Goal: Information Seeking & Learning: Compare options

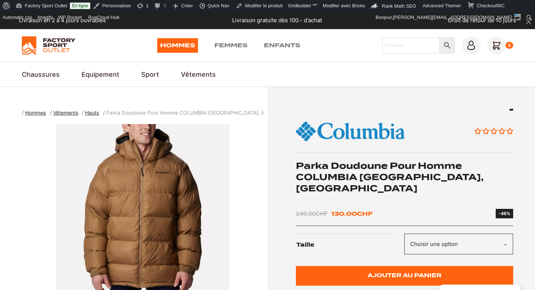
click at [343, 184] on div "Aucun avis Parka Doudoune Pour Homme COLUMBIA Pike Lake, Delta 240.00 CHF Le pr…" at bounding box center [404, 205] width 217 height 192
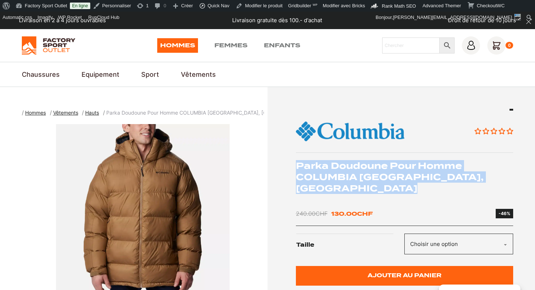
click at [343, 184] on div "Aucun avis Parka Doudoune Pour Homme COLUMBIA Pike Lake, Delta 240.00 CHF Le pr…" at bounding box center [404, 205] width 217 height 192
copy div "Parka Doudoune Pour Homme COLUMBIA [GEOGRAPHIC_DATA], [GEOGRAPHIC_DATA]"
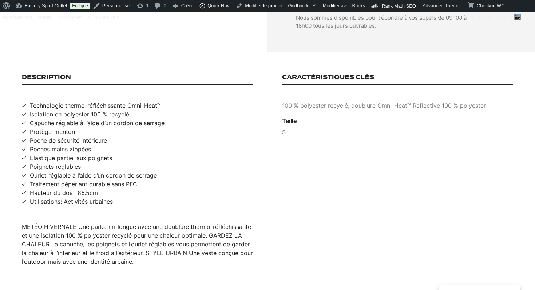
scroll to position [448, 0]
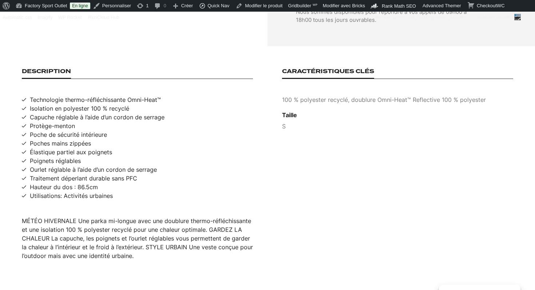
click at [139, 216] on div "MÉTÉO HIVERNALE Une parka mi-longue avec une doublure thermo-réfléchissante et …" at bounding box center [137, 238] width 231 height 44
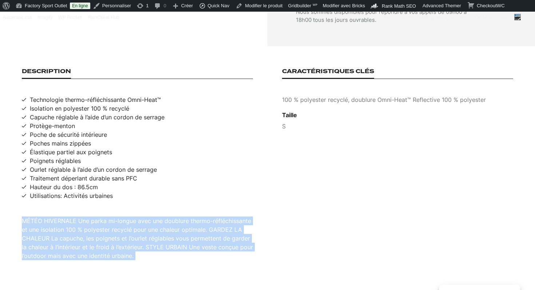
click at [139, 216] on div "MÉTÉO HIVERNALE Une parka mi-longue avec une doublure thermo-réfléchissante et …" at bounding box center [137, 238] width 231 height 44
copy div "MÉTÉO HIVERNALE Une parka mi-longue avec une doublure thermo-réfléchissante et …"
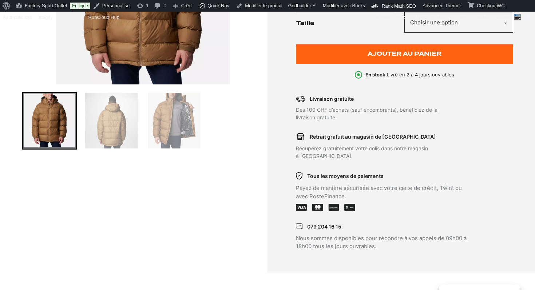
scroll to position [128, 0]
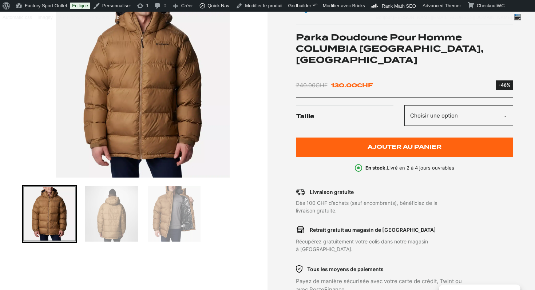
click at [156, 125] on img "1 of 3" at bounding box center [143, 87] width 242 height 182
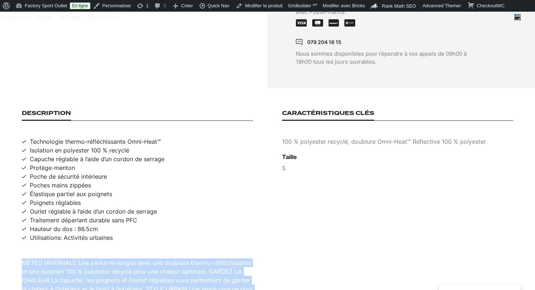
scroll to position [411, 0]
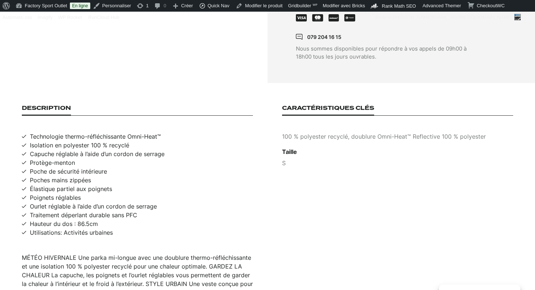
click at [93, 132] on span "Technologie thermo-réfléchissante Omni-Heat™" at bounding box center [95, 136] width 131 height 9
copy span "Technologie thermo-réfléchissante Omni-Heat™"
click at [83, 141] on span "Isolation en polyester 100 % recyclé" at bounding box center [79, 145] width 99 height 9
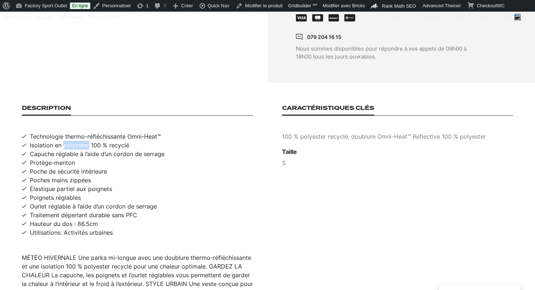
click at [83, 141] on span "Isolation en polyester 100 % recyclé" at bounding box center [79, 145] width 99 height 9
copy span "Isolation en polyester 100 % recyclé"
click at [97, 149] on span "Capuche réglable à l’aide d’un cordon de serrage" at bounding box center [97, 153] width 135 height 9
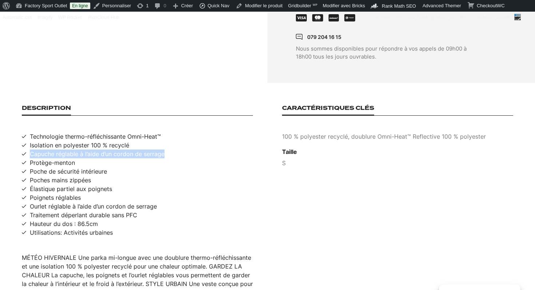
click at [97, 149] on span "Capuche réglable à l’aide d’un cordon de serrage" at bounding box center [97, 153] width 135 height 9
copy span "Capuche réglable à l’aide d’un cordon de serrage"
click at [60, 141] on span "Isolation en polyester 100 % recyclé" at bounding box center [79, 145] width 99 height 9
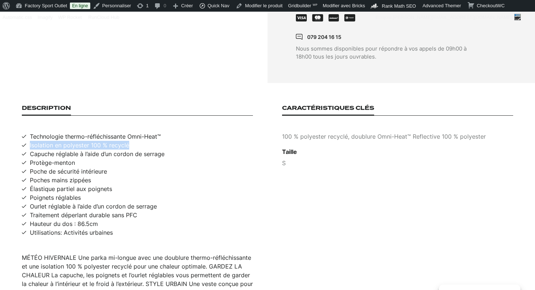
click at [60, 141] on span "Isolation en polyester 100 % recyclé" at bounding box center [79, 145] width 99 height 9
copy span "Isolation en polyester 100 % recyclé"
click at [44, 228] on span "Utilisations: Activités urbaines" at bounding box center [71, 232] width 83 height 9
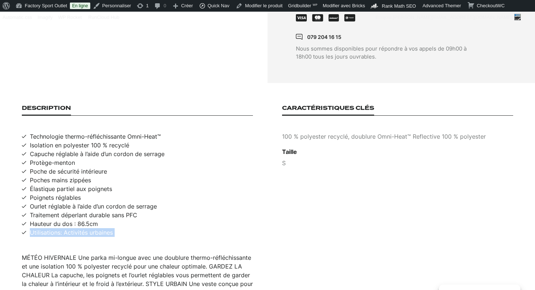
click at [44, 228] on span "Utilisations: Activités urbaines" at bounding box center [71, 232] width 83 height 9
copy span "Utilisations: Activités urbaines"
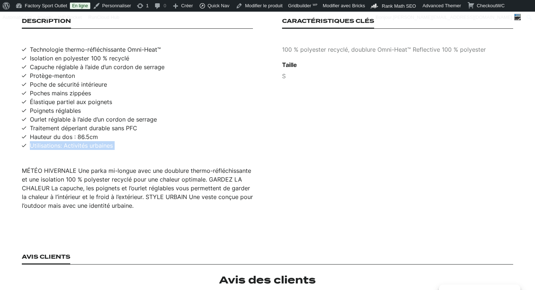
scroll to position [481, 0]
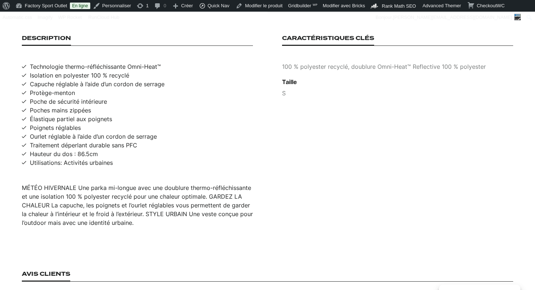
click at [362, 62] on p "100 % polyester recyclé, doublure Omni-Heat™ Reflective 100 % polyester" at bounding box center [397, 66] width 231 height 9
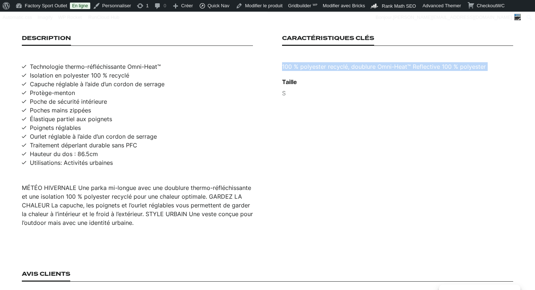
click at [362, 62] on p "100 % polyester recyclé, doublure Omni-Heat™ Reflective 100 % polyester" at bounding box center [397, 66] width 231 height 9
copy p "100 % polyester recyclé, doublure Omni-Heat™ Reflective 100 % polyester"
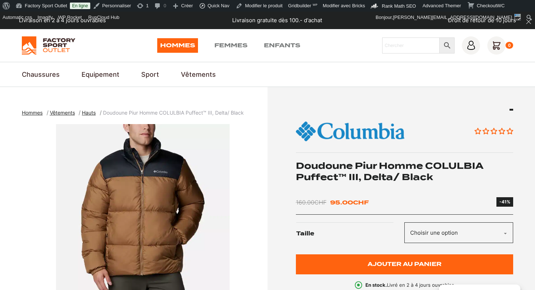
click at [154, 198] on img "1 of 6" at bounding box center [143, 215] width 242 height 182
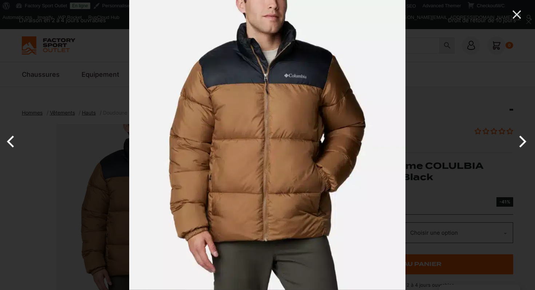
click at [227, 137] on img at bounding box center [267, 145] width 276 height 290
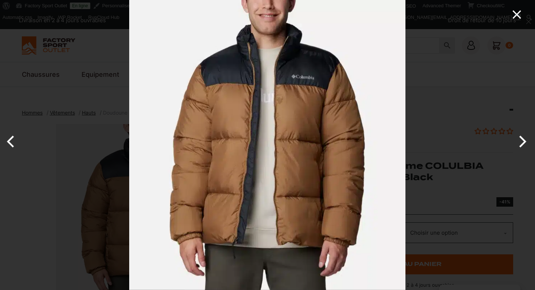
click at [519, 15] on icon "Close" at bounding box center [516, 14] width 15 height 15
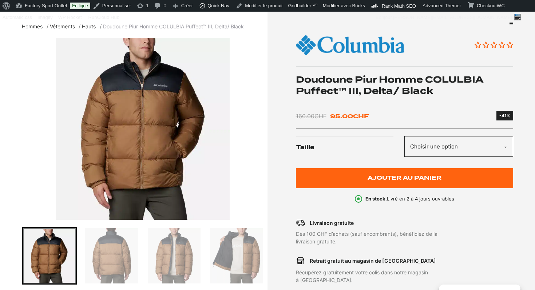
scroll to position [90, 0]
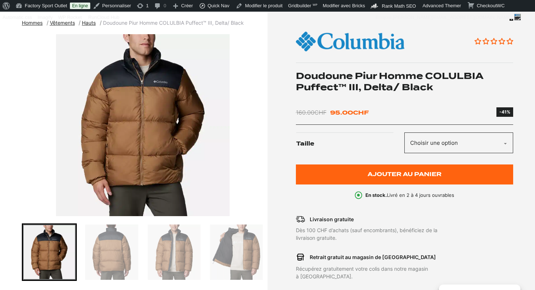
click at [168, 250] on img "Go to slide 3" at bounding box center [174, 251] width 53 height 55
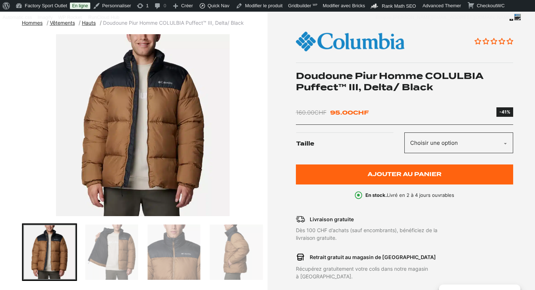
click at [117, 245] on img "Go to slide 4" at bounding box center [111, 251] width 53 height 55
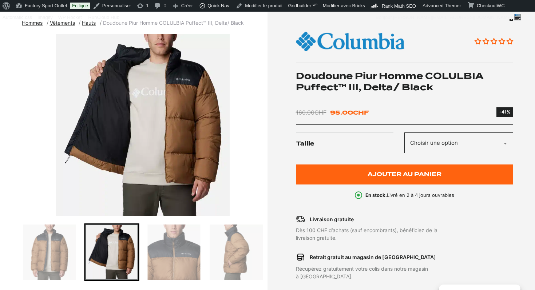
click at [181, 231] on img "Go to slide 5" at bounding box center [174, 251] width 53 height 55
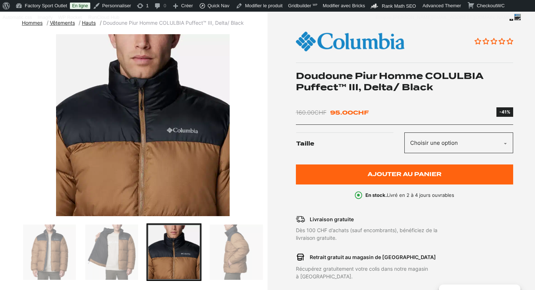
click at [237, 252] on img "Go to slide 6" at bounding box center [236, 251] width 53 height 55
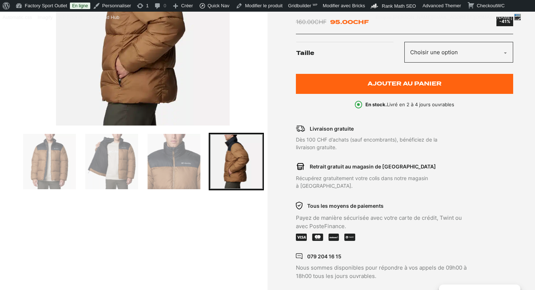
scroll to position [88, 0]
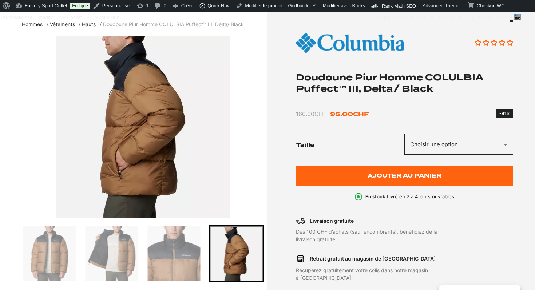
click at [332, 85] on h1 "Doudoune Piur Homme COLULBIA Puffect™ III, Delta/ Black" at bounding box center [404, 83] width 217 height 23
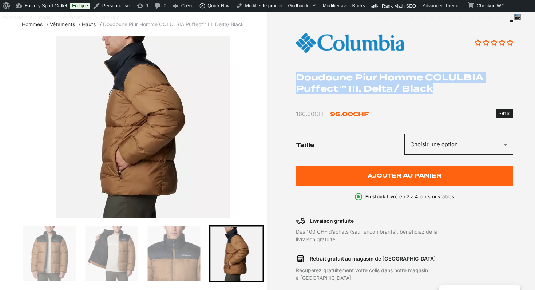
click at [332, 85] on h1 "Doudoune Piur Homme COLULBIA Puffect™ III, Delta/ Black" at bounding box center [404, 83] width 217 height 23
copy div "Doudoune Piur Homme COLULBIA Puffect™ III, Delta/ Black"
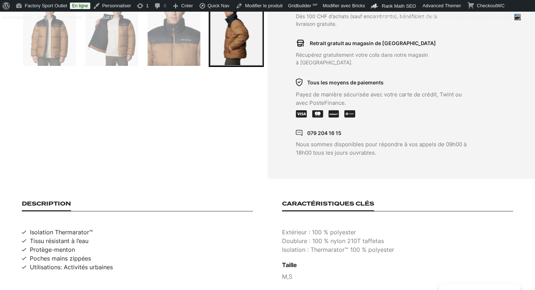
scroll to position [451, 0]
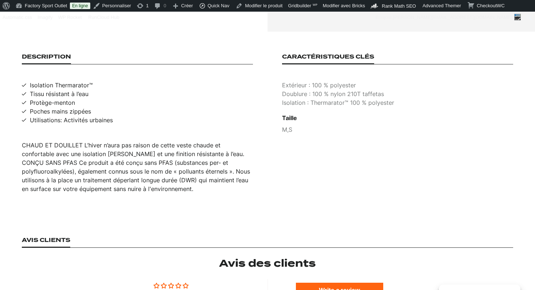
click at [148, 141] on div "CHAUD ET DOUILLET L’hiver n’aura pas raison de cette veste chaude et confortabl…" at bounding box center [137, 167] width 231 height 52
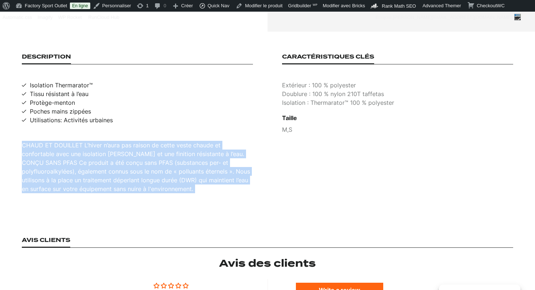
click at [148, 141] on div "CHAUD ET DOUILLET L’hiver n’aura pas raison de cette veste chaude et confortabl…" at bounding box center [137, 167] width 231 height 52
copy div "CHAUD ET DOUILLET L’hiver n’aura pas raison de cette veste chaude et confortabl…"
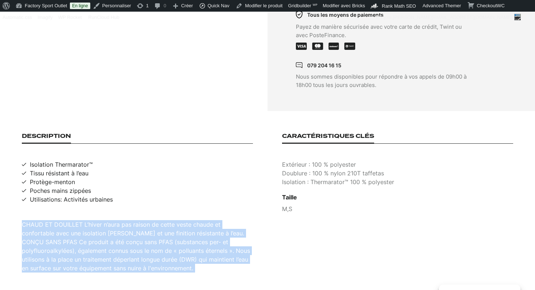
scroll to position [376, 0]
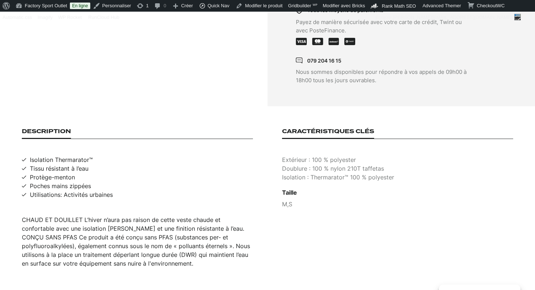
click at [61, 155] on span "Isolation Thermarator™" at bounding box center [61, 159] width 63 height 9
copy span "Isolation Thermarator™"
click at [61, 164] on span "Tissu résistant à l’eau" at bounding box center [59, 168] width 59 height 9
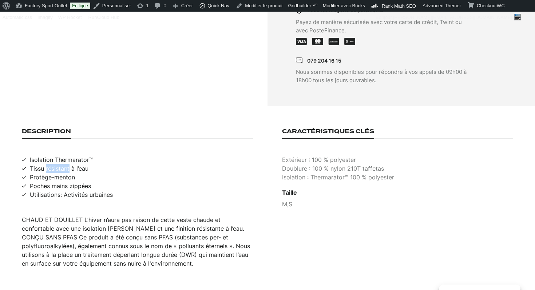
click at [61, 164] on span "Tissu résistant à l’eau" at bounding box center [59, 168] width 59 height 9
copy span "Tissu résistant à l’eau"
click at [62, 173] on span "Protège-menton" at bounding box center [52, 177] width 45 height 9
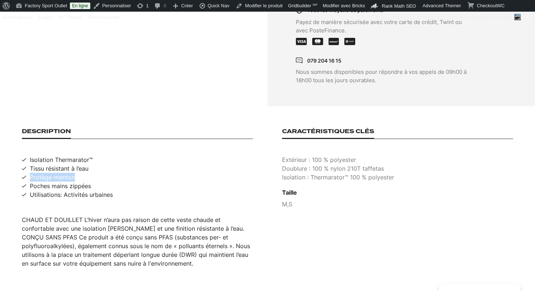
click at [62, 173] on span "Protège-menton" at bounding box center [52, 177] width 45 height 9
copy span "Protège-menton"
click at [50, 181] on span "Poches mains zippées" at bounding box center [60, 185] width 61 height 9
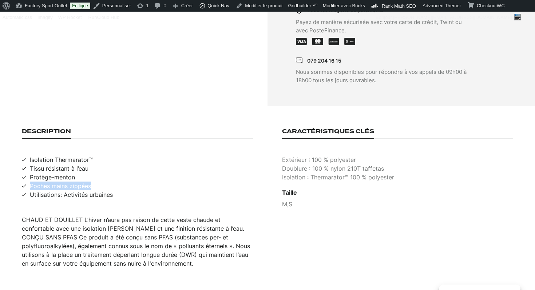
copy span "Poches mains zippées"
click at [78, 190] on span "Utilisations: Activités urbaines" at bounding box center [71, 194] width 83 height 9
copy span "Utilisations: Activités urbaines"
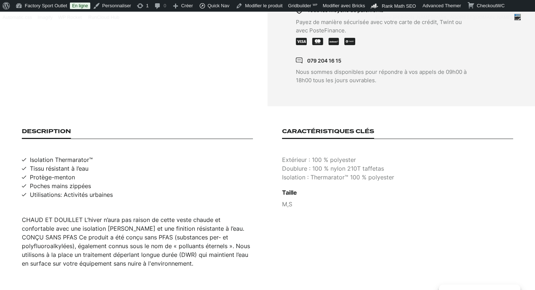
click at [318, 155] on p "Extérieur : 100 % polyester" at bounding box center [397, 159] width 231 height 9
copy p "Extérieur : 100 % polyester"
click at [334, 164] on p "Doublure : 100 % nylon 210T taffetas" at bounding box center [397, 168] width 231 height 9
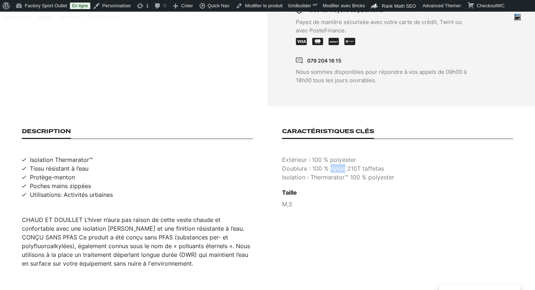
click at [334, 164] on p "Doublure : 100 % nylon 210T taffetas" at bounding box center [397, 168] width 231 height 9
copy p "Doublure : 100 % nylon 210T taffetas"
click at [310, 173] on p "Isolation : Thermarator™ 100 % polyester" at bounding box center [397, 177] width 231 height 9
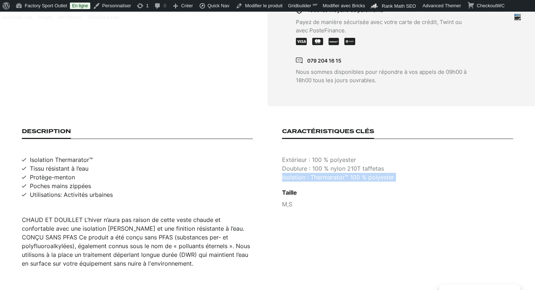
click at [310, 173] on p "Isolation : Thermarator™ 100 % polyester" at bounding box center [397, 177] width 231 height 9
copy p "Isolation : Thermarator™ 100 % polyester"
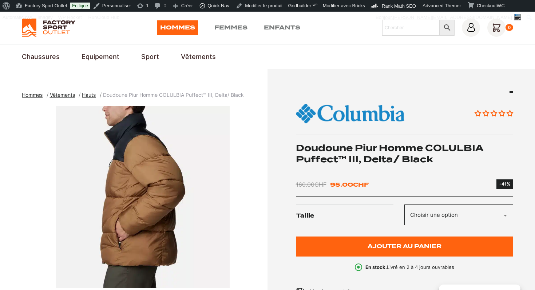
scroll to position [0, 0]
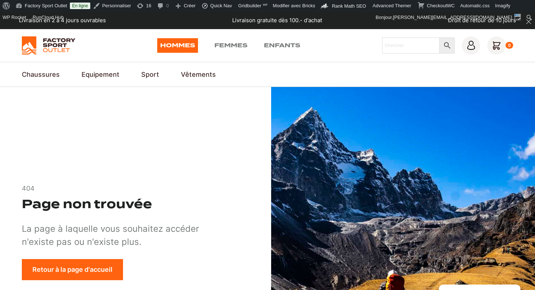
scroll to position [25, 0]
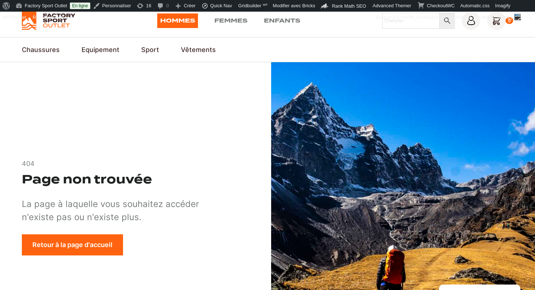
scroll to position [25, 0]
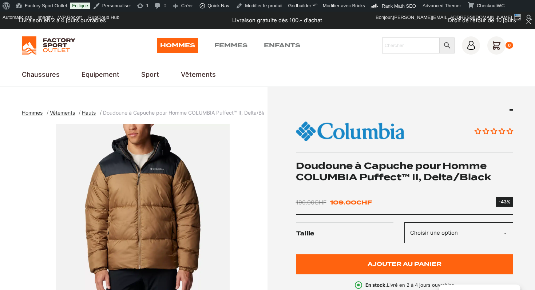
click at [178, 175] on img "1 of 5" at bounding box center [143, 215] width 242 height 182
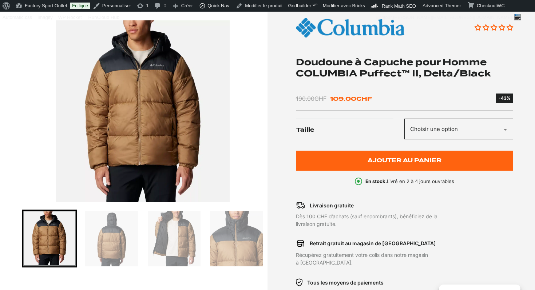
scroll to position [126, 0]
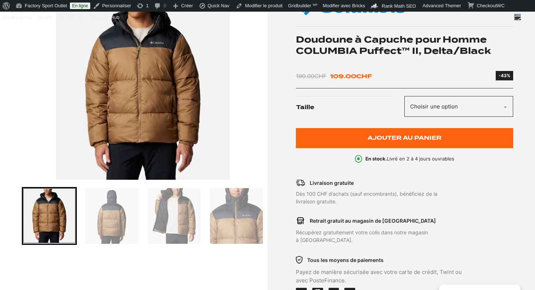
click at [408, 46] on h1 "Doudoune à Capuche pour Homme COLUMBIA Puffect™ II, Delta/Black" at bounding box center [404, 45] width 217 height 23
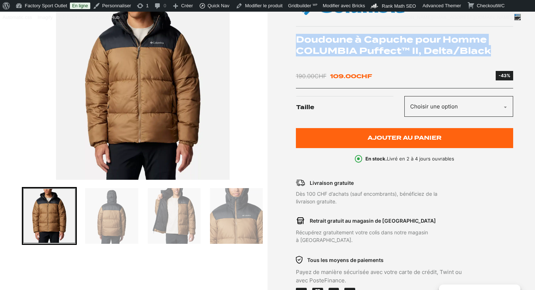
click at [408, 46] on h1 "Doudoune à Capuche pour Homme COLUMBIA Puffect™ II, Delta/Black" at bounding box center [404, 45] width 217 height 23
copy div "Doudoune à Capuche pour Homme COLUMBIA Puffect™ II, Delta/Black"
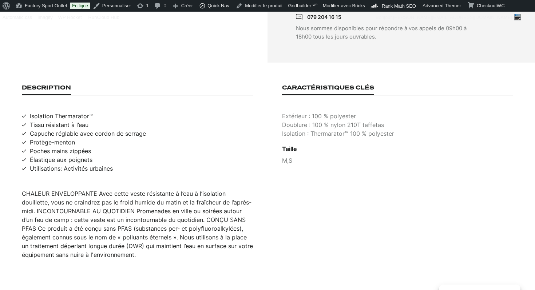
scroll to position [437, 0]
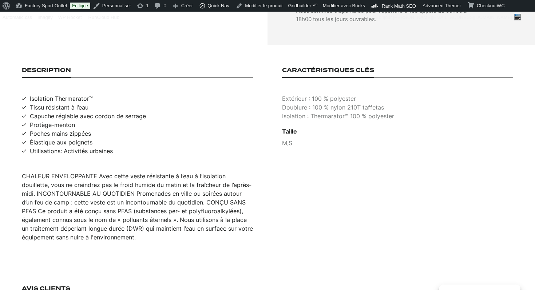
click at [152, 172] on div "CHALEUR ENVELOPPANTE Avec cette veste résistante à l’eau à l’isolation douillet…" at bounding box center [137, 207] width 231 height 70
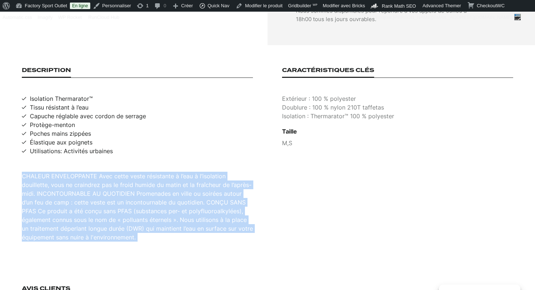
click at [152, 172] on div "CHALEUR ENVELOPPANTE Avec cette veste résistante à l’eau à l’isolation douillet…" at bounding box center [137, 207] width 231 height 70
copy div "CHALEUR ENVELOPPANTE Avec cette veste résistante à l’eau à l’isolation douillet…"
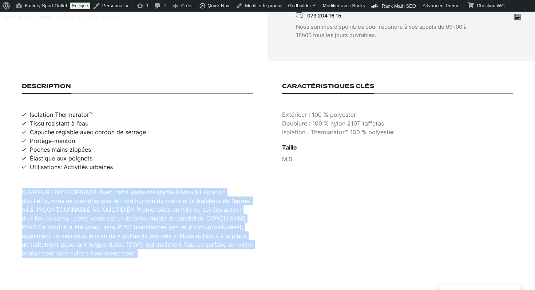
scroll to position [426, 0]
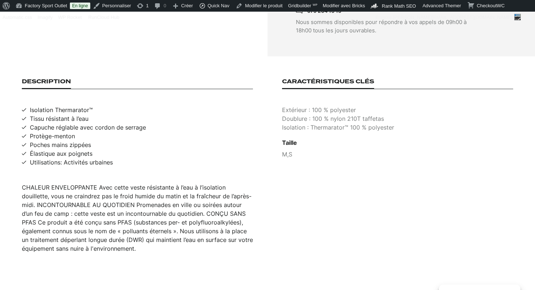
click at [67, 105] on span "Isolation Thermarator™" at bounding box center [61, 109] width 63 height 9
copy span "Isolation Thermarator™"
click at [72, 114] on span "Tissu résistant à l’eau" at bounding box center [59, 118] width 59 height 9
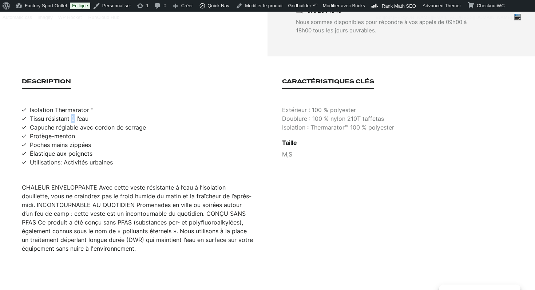
click at [72, 114] on span "Tissu résistant à l’eau" at bounding box center [59, 118] width 59 height 9
copy span "Tissu résistant à l’eau"
click at [96, 123] on span "Capuche réglable avec cordon de serrage" at bounding box center [88, 127] width 116 height 9
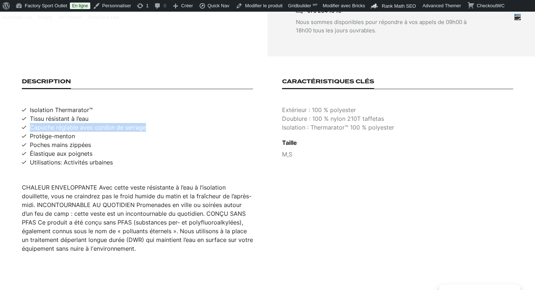
click at [96, 123] on span "Capuche réglable avec cordon de serrage" at bounding box center [88, 127] width 116 height 9
copy span "Capuche réglable avec cordon de serrage"
click at [56, 158] on span "Utilisations: Activités urbaines" at bounding box center [71, 162] width 83 height 9
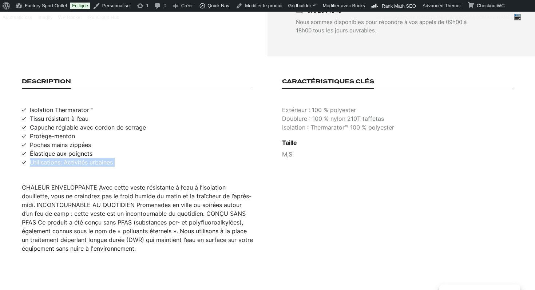
copy span "Utilisations: Activités urbaines"
click at [328, 105] on p "Extérieur : 100 % polyester" at bounding box center [397, 109] width 231 height 9
copy p "Extérieur : 100 % polyester"
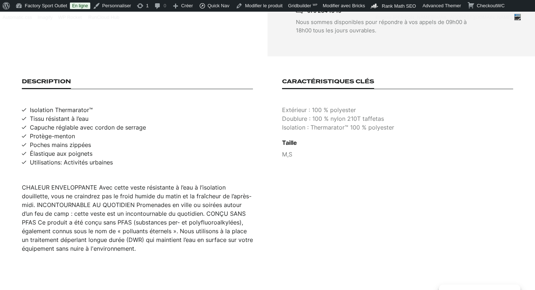
click at [324, 114] on p "Doublure : 100 % nylon 210T taffetas" at bounding box center [397, 118] width 231 height 9
copy p "Doublure : 100 % nylon 210T taffetas"
click at [308, 123] on p "Isolation : Thermarator™ 100 % polyester" at bounding box center [397, 127] width 231 height 9
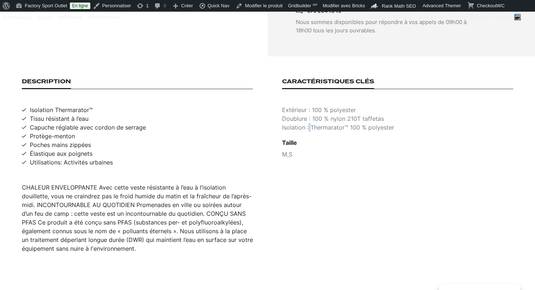
click at [308, 123] on p "Isolation : Thermarator™ 100 % polyester" at bounding box center [397, 127] width 231 height 9
copy p "Isolation : Thermarator™ 100 % polyester"
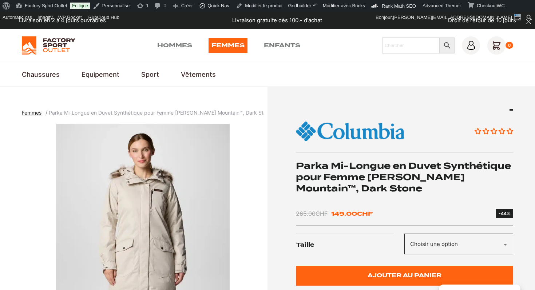
click at [391, 159] on div "Aucun avis Parka Mi-Longue en Duvet Synthétique pour Femme [PERSON_NAME] Mounta…" at bounding box center [404, 205] width 217 height 192
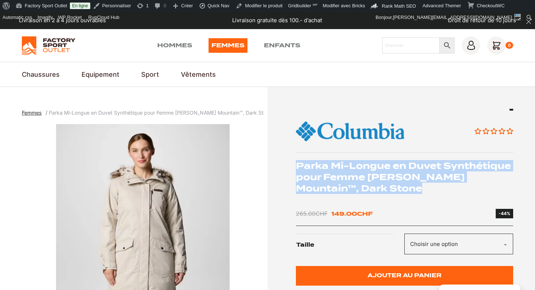
click at [391, 159] on div "Aucun avis Parka Mi-Longue en Duvet Synthétique pour Femme [PERSON_NAME] Mounta…" at bounding box center [404, 205] width 217 height 192
copy div "Parka Mi-Longue en Duvet Synthétique pour Femme [PERSON_NAME] Mountain™, Dark S…"
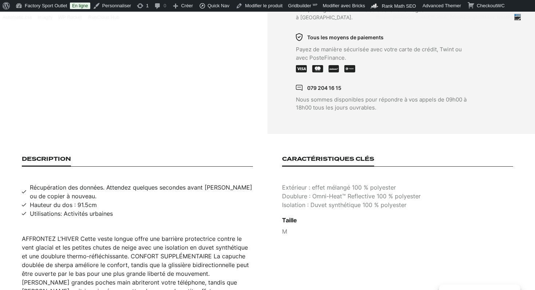
scroll to position [371, 0]
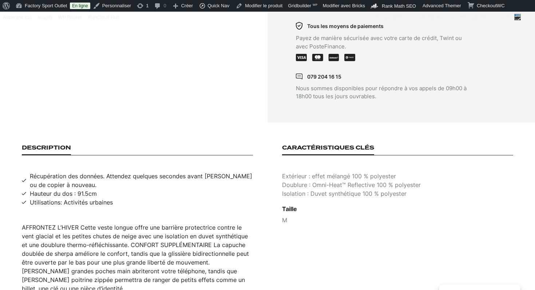
click at [157, 233] on div "AFFRONTEZ L’HIVER Cette veste longue offre une barrière protectrice contre le v…" at bounding box center [137, 258] width 231 height 70
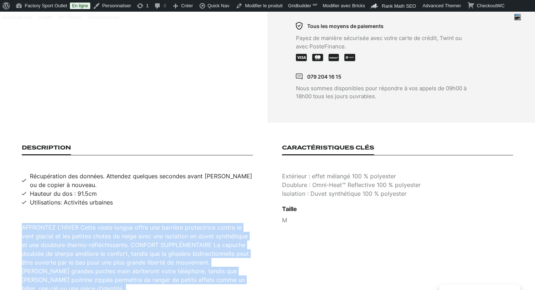
click at [157, 233] on div "AFFRONTEZ L’HIVER Cette veste longue offre une barrière protectrice contre le v…" at bounding box center [137, 258] width 231 height 70
copy div "AFFRONTEZ L’HIVER Cette veste longue offre une barrière protectrice contre le v…"
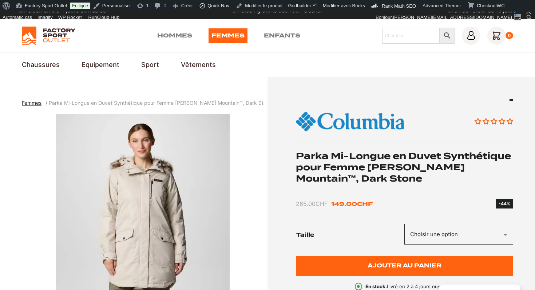
scroll to position [0, 0]
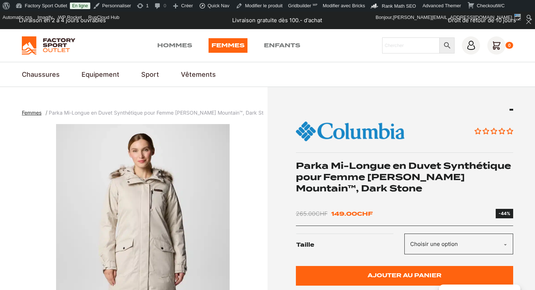
click at [124, 184] on img "1 of 3" at bounding box center [143, 215] width 242 height 182
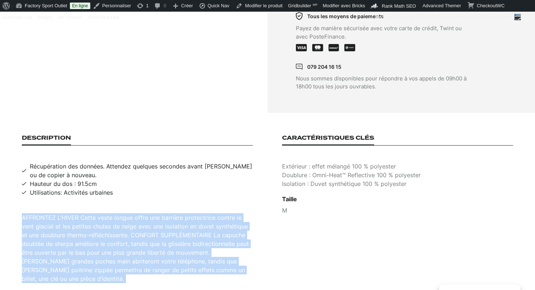
scroll to position [381, 0]
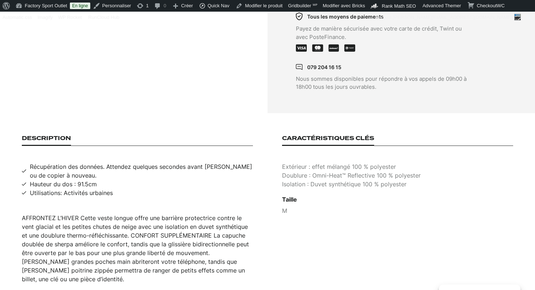
click at [164, 162] on span "Récupération des données. Attendez quelques secondes avant de couper ou de copi…" at bounding box center [141, 170] width 223 height 17
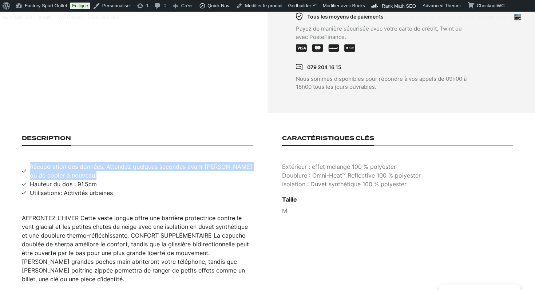
click at [164, 162] on span "Récupération des données. Attendez quelques secondes avant de couper ou de copi…" at bounding box center [141, 170] width 223 height 17
copy span "Récupération des données. Attendez quelques secondes avant de couper ou de copi…"
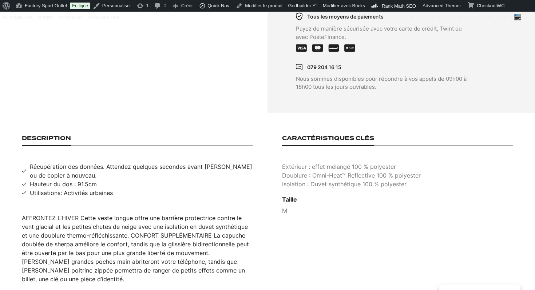
click at [60, 180] on span "Hauteur du dos : 91.5cm" at bounding box center [63, 184] width 67 height 9
copy span "Hauteur du dos : 91.5cm"
click at [82, 188] on span "Utilisations: Activités urbaines" at bounding box center [71, 192] width 83 height 9
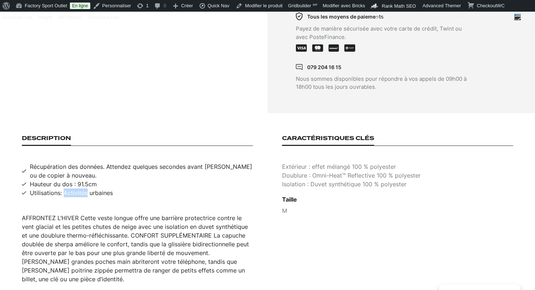
click at [82, 188] on span "Utilisations: Activités urbaines" at bounding box center [71, 192] width 83 height 9
copy span "Utilisations: Activités urbaines"
click at [311, 162] on p "Extérieur : effet mélangé 100 % polyester" at bounding box center [397, 166] width 231 height 9
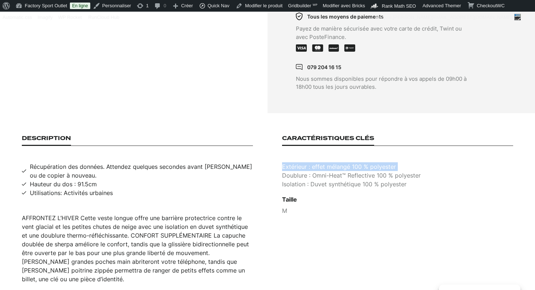
click at [311, 162] on p "Extérieur : effet mélangé 100 % polyester" at bounding box center [397, 166] width 231 height 9
copy p "Extérieur : effet mélangé 100 % polyester"
